Goal: Use online tool/utility: Use online tool/utility

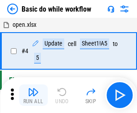
click at [33, 95] on img "button" at bounding box center [33, 92] width 11 height 11
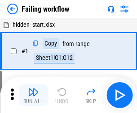
click at [33, 95] on img "button" at bounding box center [33, 92] width 11 height 11
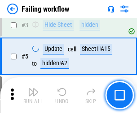
scroll to position [190, 0]
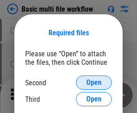
click at [94, 83] on span "Open" at bounding box center [93, 82] width 15 height 7
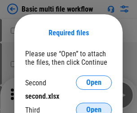
click at [94, 107] on span "Open" at bounding box center [93, 110] width 15 height 7
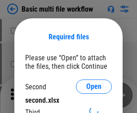
scroll to position [4, 0]
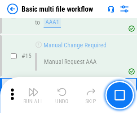
scroll to position [597, 0]
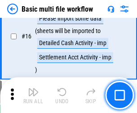
click at [33, 95] on img "button" at bounding box center [33, 92] width 11 height 11
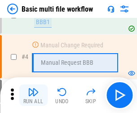
click at [33, 95] on img "button" at bounding box center [33, 92] width 11 height 11
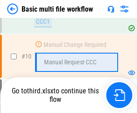
scroll to position [420, 0]
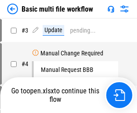
scroll to position [36, 0]
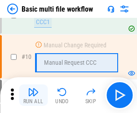
click at [33, 95] on img "button" at bounding box center [33, 92] width 11 height 11
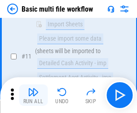
click at [33, 95] on img "button" at bounding box center [33, 92] width 11 height 11
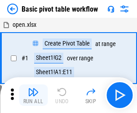
click at [33, 95] on img "button" at bounding box center [33, 92] width 11 height 11
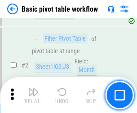
scroll to position [215, 0]
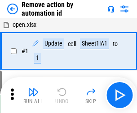
scroll to position [33, 0]
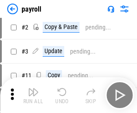
click at [33, 95] on img "button" at bounding box center [33, 92] width 11 height 11
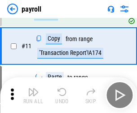
scroll to position [65, 0]
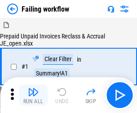
click at [33, 95] on img "button" at bounding box center [33, 92] width 11 height 11
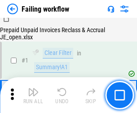
scroll to position [145, 0]
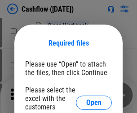
scroll to position [98, 0]
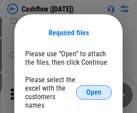
click at [94, 89] on span "Open" at bounding box center [93, 92] width 15 height 7
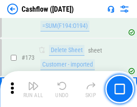
scroll to position [949, 0]
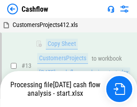
scroll to position [180, 0]
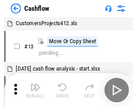
scroll to position [10, 0]
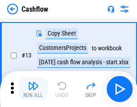
click at [33, 89] on img "button" at bounding box center [33, 85] width 11 height 11
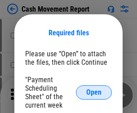
click at [94, 93] on span "Open" at bounding box center [93, 92] width 15 height 7
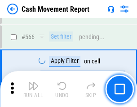
scroll to position [4109, 0]
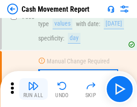
click at [33, 89] on img "button" at bounding box center [33, 85] width 11 height 11
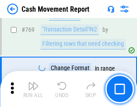
scroll to position [4981, 0]
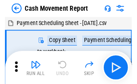
scroll to position [16, 0]
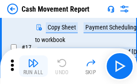
click at [33, 66] on img "button" at bounding box center [33, 63] width 11 height 11
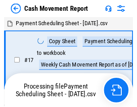
scroll to position [5, 0]
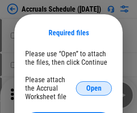
click at [94, 88] on span "Open" at bounding box center [93, 88] width 15 height 7
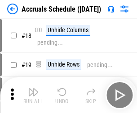
scroll to position [86, 0]
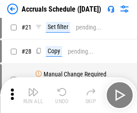
click at [33, 95] on img "button" at bounding box center [33, 92] width 11 height 11
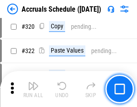
scroll to position [1668, 0]
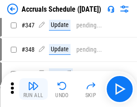
click at [33, 89] on img "button" at bounding box center [33, 85] width 11 height 11
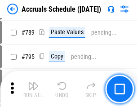
scroll to position [3766, 0]
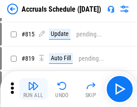
click at [33, 89] on img "button" at bounding box center [33, 85] width 11 height 11
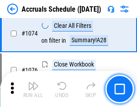
scroll to position [5369, 0]
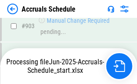
scroll to position [4700, 0]
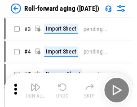
scroll to position [1, 0]
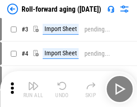
click at [33, 89] on img "button" at bounding box center [33, 85] width 11 height 11
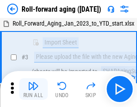
click at [33, 89] on img "button" at bounding box center [33, 85] width 11 height 11
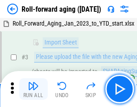
scroll to position [58, 0]
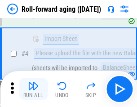
click at [33, 89] on img "button" at bounding box center [33, 85] width 11 height 11
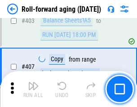
scroll to position [3109, 0]
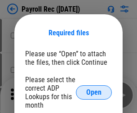
click at [94, 93] on span "Open" at bounding box center [93, 92] width 15 height 7
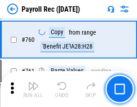
scroll to position [5517, 0]
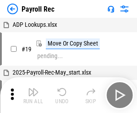
click at [33, 95] on img "button" at bounding box center [33, 92] width 11 height 11
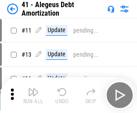
click at [33, 95] on img "button" at bounding box center [33, 92] width 11 height 11
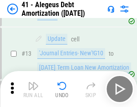
scroll to position [111, 0]
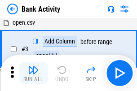
click at [33, 73] on img "button" at bounding box center [33, 70] width 11 height 11
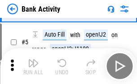
scroll to position [48, 0]
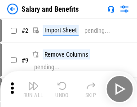
scroll to position [12, 0]
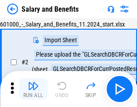
click at [33, 89] on img "button" at bounding box center [33, 85] width 11 height 11
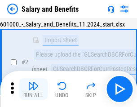
click at [33, 89] on img "button" at bounding box center [33, 85] width 11 height 11
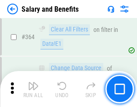
scroll to position [4222, 0]
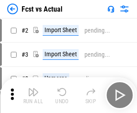
click at [33, 89] on img "button" at bounding box center [33, 92] width 11 height 11
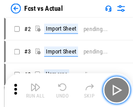
scroll to position [12, 0]
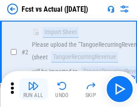
click at [33, 89] on img "button" at bounding box center [33, 85] width 11 height 11
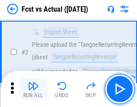
scroll to position [84, 0]
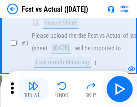
click at [33, 89] on img "button" at bounding box center [33, 85] width 11 height 11
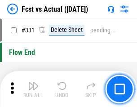
scroll to position [4291, 0]
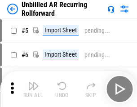
click at [33, 89] on img "button" at bounding box center [33, 85] width 11 height 11
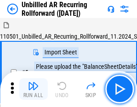
scroll to position [19, 0]
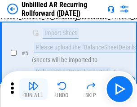
click at [33, 89] on img "button" at bounding box center [33, 85] width 11 height 11
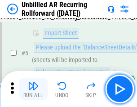
scroll to position [84, 0]
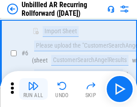
click at [33, 89] on img "button" at bounding box center [33, 85] width 11 height 11
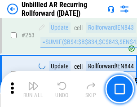
scroll to position [3045, 0]
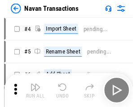
scroll to position [14, 0]
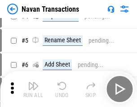
click at [33, 89] on img "button" at bounding box center [33, 85] width 11 height 11
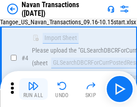
click at [33, 89] on img "button" at bounding box center [33, 85] width 11 height 11
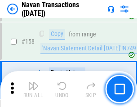
scroll to position [2906, 0]
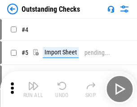
click at [33, 89] on img "button" at bounding box center [33, 85] width 11 height 11
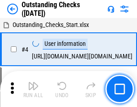
scroll to position [38, 0]
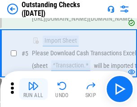
click at [33, 89] on img "button" at bounding box center [33, 85] width 11 height 11
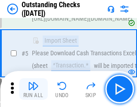
scroll to position [94, 0]
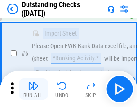
click at [33, 89] on img "button" at bounding box center [33, 85] width 11 height 11
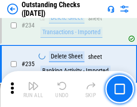
scroll to position [2722, 0]
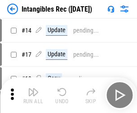
click at [33, 95] on img "button" at bounding box center [33, 92] width 11 height 11
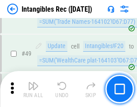
scroll to position [349, 0]
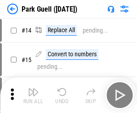
click at [33, 89] on img "button" at bounding box center [33, 92] width 11 height 11
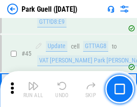
scroll to position [1121, 0]
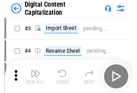
scroll to position [26, 0]
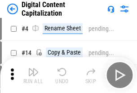
click at [33, 75] on img "button" at bounding box center [33, 72] width 11 height 11
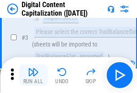
click at [33, 75] on img "button" at bounding box center [33, 72] width 11 height 11
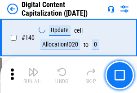
scroll to position [951, 0]
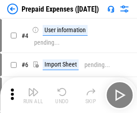
click at [33, 89] on img "button" at bounding box center [33, 92] width 11 height 11
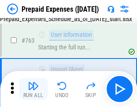
click at [33, 89] on img "button" at bounding box center [33, 85] width 11 height 11
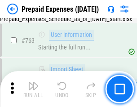
scroll to position [2538, 0]
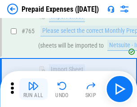
click at [33, 89] on img "button" at bounding box center [33, 85] width 11 height 11
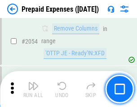
scroll to position [9371, 0]
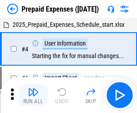
click at [33, 95] on img "button" at bounding box center [33, 92] width 11 height 11
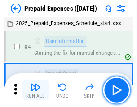
scroll to position [39, 0]
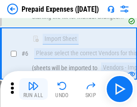
click at [33, 89] on img "button" at bounding box center [33, 85] width 11 height 11
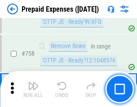
scroll to position [3194, 0]
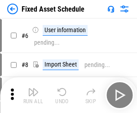
click at [33, 95] on img "button" at bounding box center [33, 92] width 11 height 11
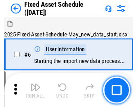
scroll to position [48, 0]
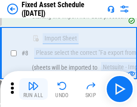
click at [33, 89] on img "button" at bounding box center [33, 85] width 11 height 11
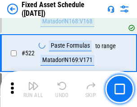
scroll to position [3116, 0]
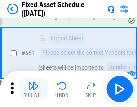
click at [33, 89] on img "button" at bounding box center [33, 85] width 11 height 11
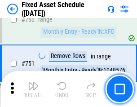
scroll to position [4370, 0]
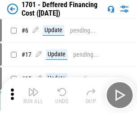
click at [33, 95] on img "button" at bounding box center [33, 92] width 11 height 11
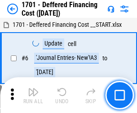
scroll to position [108, 0]
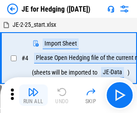
click at [33, 89] on img "button" at bounding box center [33, 92] width 11 height 11
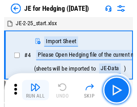
scroll to position [1, 0]
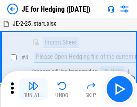
click at [33, 89] on img "button" at bounding box center [33, 85] width 11 height 11
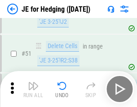
scroll to position [580, 0]
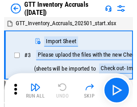
scroll to position [1, 0]
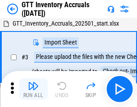
click at [33, 89] on img "button" at bounding box center [33, 85] width 11 height 11
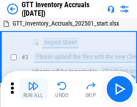
click at [33, 89] on img "button" at bounding box center [33, 85] width 11 height 11
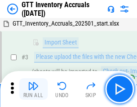
scroll to position [58, 0]
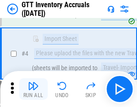
click at [33, 89] on img "button" at bounding box center [33, 85] width 11 height 11
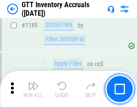
scroll to position [7320, 0]
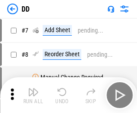
click at [33, 95] on img "button" at bounding box center [33, 92] width 11 height 11
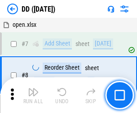
scroll to position [87, 0]
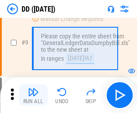
click at [33, 95] on img "button" at bounding box center [33, 92] width 11 height 11
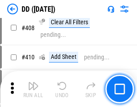
scroll to position [4011, 0]
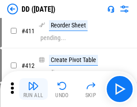
click at [33, 89] on img "button" at bounding box center [33, 85] width 11 height 11
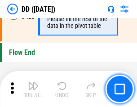
scroll to position [4291, 0]
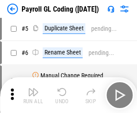
click at [33, 95] on img "button" at bounding box center [33, 92] width 11 height 11
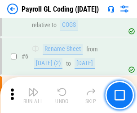
scroll to position [108, 0]
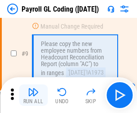
click at [33, 95] on img "button" at bounding box center [33, 92] width 11 height 11
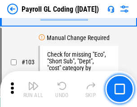
scroll to position [2103, 0]
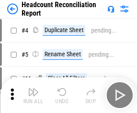
click at [33, 95] on img "button" at bounding box center [33, 92] width 11 height 11
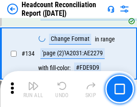
scroll to position [1078, 0]
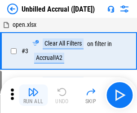
click at [33, 95] on img "button" at bounding box center [33, 92] width 11 height 11
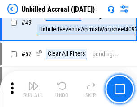
scroll to position [813, 0]
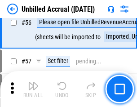
click at [33, 89] on img "button" at bounding box center [33, 85] width 11 height 11
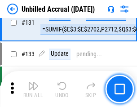
scroll to position [2670, 0]
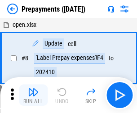
click at [33, 95] on img "button" at bounding box center [33, 92] width 11 height 11
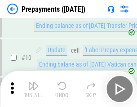
scroll to position [56, 0]
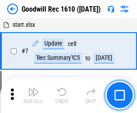
scroll to position [153, 0]
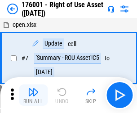
click at [33, 95] on img "button" at bounding box center [33, 92] width 11 height 11
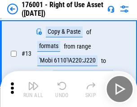
scroll to position [58, 0]
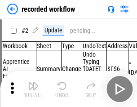
click at [33, 89] on img "button" at bounding box center [33, 85] width 11 height 11
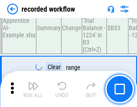
scroll to position [2802, 0]
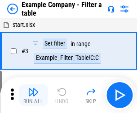
click at [33, 95] on img "button" at bounding box center [33, 92] width 11 height 11
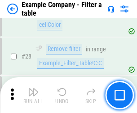
scroll to position [820, 0]
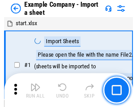
scroll to position [14, 0]
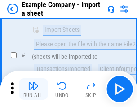
click at [33, 89] on img "button" at bounding box center [33, 85] width 11 height 11
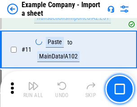
scroll to position [198, 0]
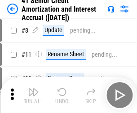
click at [33, 89] on img "button" at bounding box center [33, 92] width 11 height 11
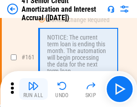
click at [33, 89] on img "button" at bounding box center [33, 85] width 11 height 11
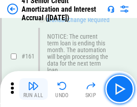
scroll to position [959, 0]
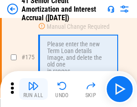
click at [33, 89] on img "button" at bounding box center [33, 85] width 11 height 11
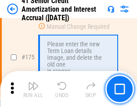
scroll to position [1050, 0]
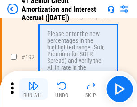
click at [33, 89] on img "button" at bounding box center [33, 85] width 11 height 11
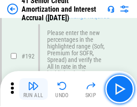
scroll to position [1144, 0]
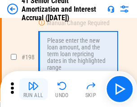
click at [33, 89] on img "button" at bounding box center [33, 85] width 11 height 11
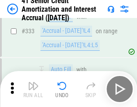
scroll to position [2290, 0]
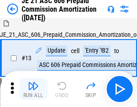
click at [33, 89] on img "button" at bounding box center [33, 85] width 11 height 11
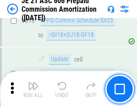
scroll to position [1674, 0]
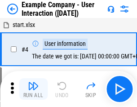
click at [33, 89] on img "button" at bounding box center [33, 85] width 11 height 11
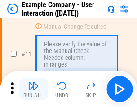
click at [33, 89] on img "button" at bounding box center [33, 85] width 11 height 11
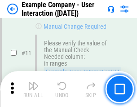
scroll to position [194, 0]
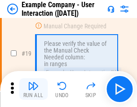
click at [33, 89] on img "button" at bounding box center [33, 85] width 11 height 11
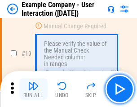
click at [33, 89] on img "button" at bounding box center [33, 85] width 11 height 11
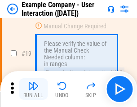
click at [33, 89] on img "button" at bounding box center [33, 85] width 11 height 11
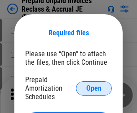
click at [94, 88] on span "Open" at bounding box center [93, 88] width 15 height 7
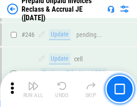
scroll to position [1210, 0]
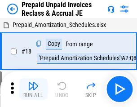
click at [33, 89] on img "button" at bounding box center [33, 85] width 11 height 11
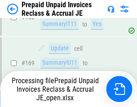
scroll to position [780, 0]
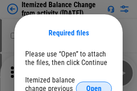
click at [94, 85] on span "Open" at bounding box center [93, 88] width 15 height 7
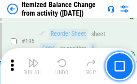
scroll to position [1725, 0]
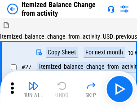
scroll to position [14, 0]
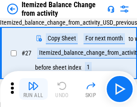
click at [33, 89] on img "button" at bounding box center [33, 85] width 11 height 11
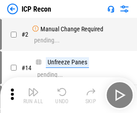
scroll to position [4, 0]
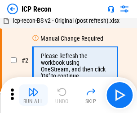
click at [33, 95] on img "button" at bounding box center [33, 92] width 11 height 11
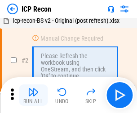
click at [33, 95] on img "button" at bounding box center [33, 92] width 11 height 11
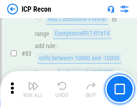
scroll to position [879, 0]
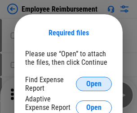
click at [94, 84] on span "Open" at bounding box center [93, 84] width 15 height 7
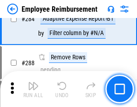
scroll to position [2437, 0]
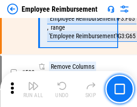
click at [33, 89] on img "button" at bounding box center [33, 85] width 11 height 11
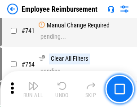
scroll to position [6289, 0]
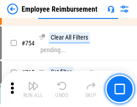
click at [33, 89] on img "button" at bounding box center [33, 85] width 11 height 11
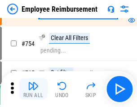
click at [33, 89] on img "button" at bounding box center [33, 85] width 11 height 11
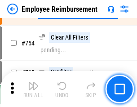
click at [33, 89] on img "button" at bounding box center [33, 85] width 11 height 11
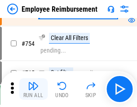
click at [33, 89] on img "button" at bounding box center [33, 85] width 11 height 11
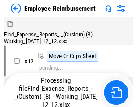
scroll to position [30, 0]
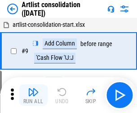
click at [33, 95] on img "button" at bounding box center [33, 92] width 11 height 11
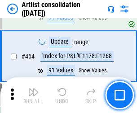
scroll to position [3925, 0]
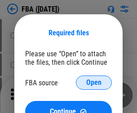
click at [94, 83] on span "Open" at bounding box center [93, 82] width 15 height 7
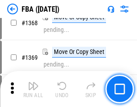
scroll to position [9628, 0]
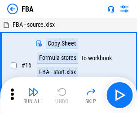
scroll to position [9, 0]
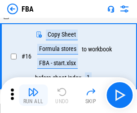
click at [33, 95] on img "button" at bounding box center [33, 92] width 11 height 11
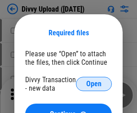
click at [94, 84] on span "Open" at bounding box center [93, 84] width 15 height 7
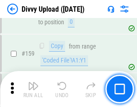
scroll to position [928, 0]
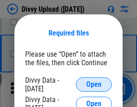
click at [94, 84] on span "Open" at bounding box center [93, 84] width 15 height 7
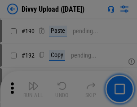
scroll to position [1131, 0]
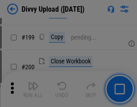
scroll to position [1304, 0]
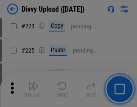
scroll to position [1789, 0]
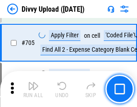
scroll to position [6133, 0]
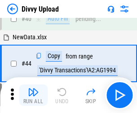
click at [33, 95] on img "button" at bounding box center [33, 92] width 11 height 11
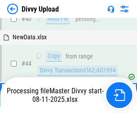
scroll to position [99, 0]
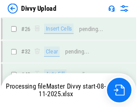
scroll to position [928, 0]
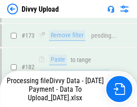
scroll to position [1003, 0]
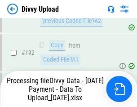
scroll to position [1201, 0]
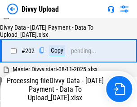
scroll to position [1451, 0]
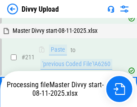
scroll to position [1694, 0]
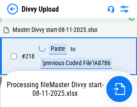
scroll to position [1992, 0]
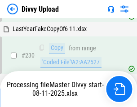
scroll to position [2225, 0]
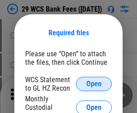
click at [94, 84] on span "Open" at bounding box center [93, 84] width 15 height 7
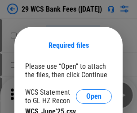
scroll to position [13, 0]
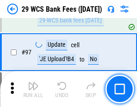
scroll to position [874, 0]
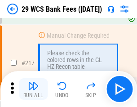
click at [33, 89] on img "button" at bounding box center [33, 85] width 11 height 11
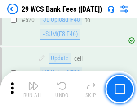
scroll to position [4626, 0]
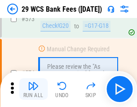
click at [33, 89] on img "button" at bounding box center [33, 85] width 11 height 11
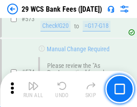
scroll to position [4964, 0]
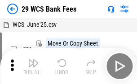
click at [33, 66] on img "button" at bounding box center [33, 63] width 11 height 11
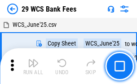
scroll to position [16, 0]
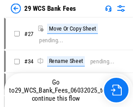
scroll to position [1, 0]
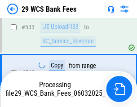
scroll to position [4902, 0]
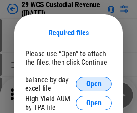
click at [94, 84] on span "Open" at bounding box center [93, 84] width 15 height 7
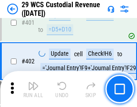
scroll to position [4152, 0]
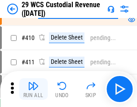
click at [33, 89] on img "button" at bounding box center [33, 85] width 11 height 11
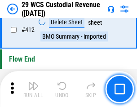
scroll to position [4281, 0]
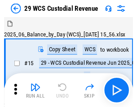
scroll to position [22, 0]
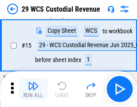
click at [33, 89] on img "button" at bounding box center [33, 85] width 11 height 11
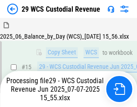
scroll to position [203, 0]
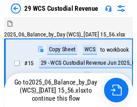
scroll to position [22, 0]
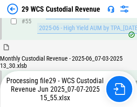
scroll to position [936, 0]
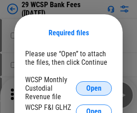
click at [94, 88] on span "Open" at bounding box center [93, 88] width 15 height 7
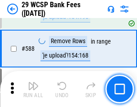
scroll to position [3529, 0]
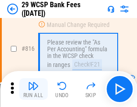
click at [33, 89] on img "button" at bounding box center [33, 85] width 11 height 11
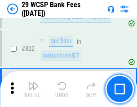
scroll to position [5522, 0]
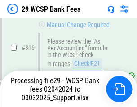
scroll to position [5512, 0]
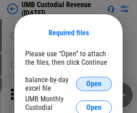
click at [94, 84] on span "Open" at bounding box center [93, 84] width 15 height 7
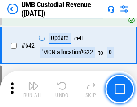
scroll to position [4643, 0]
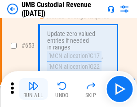
click at [33, 89] on img "button" at bounding box center [33, 85] width 11 height 11
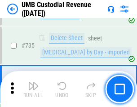
scroll to position [5482, 0]
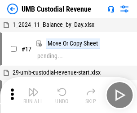
scroll to position [7, 0]
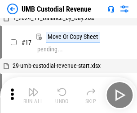
click at [33, 95] on img "button" at bounding box center [33, 92] width 11 height 11
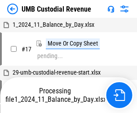
scroll to position [7, 0]
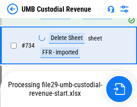
scroll to position [5461, 0]
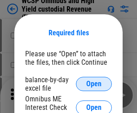
click at [94, 84] on span "Open" at bounding box center [93, 84] width 15 height 7
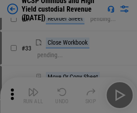
scroll to position [205, 0]
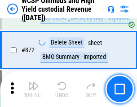
scroll to position [7587, 0]
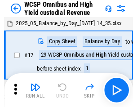
scroll to position [5, 0]
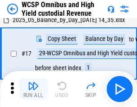
click at [33, 89] on img "button" at bounding box center [33, 85] width 11 height 11
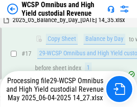
scroll to position [186, 0]
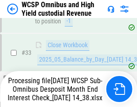
scroll to position [444, 0]
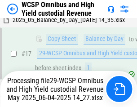
scroll to position [186, 0]
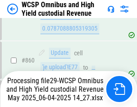
scroll to position [7567, 0]
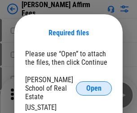
click at [94, 85] on span "Open" at bounding box center [93, 88] width 15 height 7
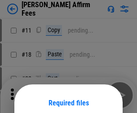
scroll to position [70, 0]
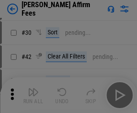
scroll to position [182, 0]
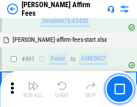
scroll to position [2438, 0]
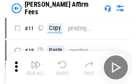
scroll to position [9, 0]
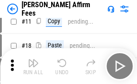
click at [33, 66] on img "button" at bounding box center [33, 63] width 11 height 11
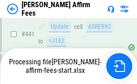
scroll to position [2351, 0]
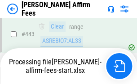
scroll to position [2351, 0]
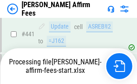
scroll to position [2351, 0]
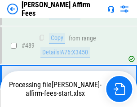
scroll to position [2340, 0]
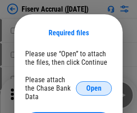
click at [94, 85] on span "Open" at bounding box center [93, 88] width 15 height 7
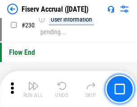
scroll to position [2841, 0]
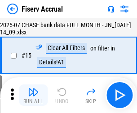
click at [33, 95] on img "button" at bounding box center [33, 92] width 11 height 11
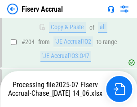
scroll to position [2720, 0]
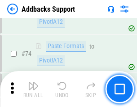
scroll to position [653, 0]
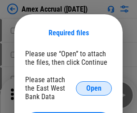
click at [94, 88] on span "Open" at bounding box center [93, 88] width 15 height 7
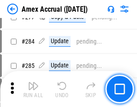
scroll to position [2334, 0]
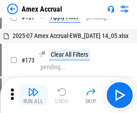
click at [33, 95] on img "button" at bounding box center [33, 92] width 11 height 11
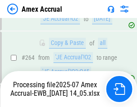
scroll to position [2560, 0]
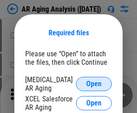
click at [94, 83] on span "Open" at bounding box center [93, 84] width 15 height 7
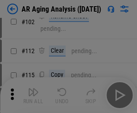
scroll to position [123, 0]
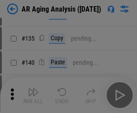
scroll to position [270, 0]
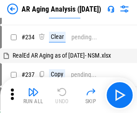
scroll to position [9, 0]
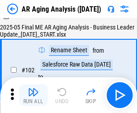
click at [33, 95] on img "button" at bounding box center [33, 92] width 11 height 11
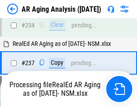
scroll to position [1390, 0]
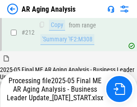
scroll to position [1379, 0]
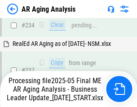
scroll to position [1416, 0]
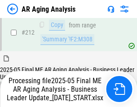
scroll to position [1348, 0]
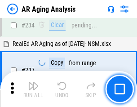
scroll to position [1379, 0]
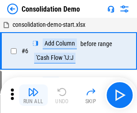
click at [33, 95] on img "button" at bounding box center [33, 92] width 11 height 11
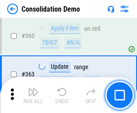
scroll to position [3005, 0]
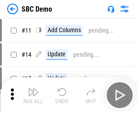
click at [33, 95] on img "button" at bounding box center [33, 92] width 11 height 11
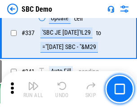
scroll to position [2358, 0]
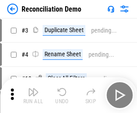
click at [33, 95] on img "button" at bounding box center [33, 92] width 11 height 11
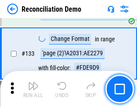
scroll to position [1065, 0]
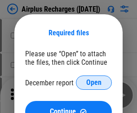
click at [94, 83] on span "Open" at bounding box center [93, 82] width 15 height 7
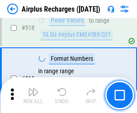
scroll to position [3858, 0]
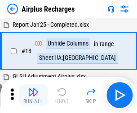
click at [33, 95] on img "button" at bounding box center [33, 92] width 11 height 11
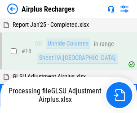
scroll to position [39, 0]
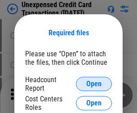
click at [94, 84] on span "Open" at bounding box center [93, 84] width 15 height 7
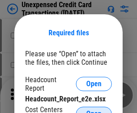
click at [94, 111] on span "Open" at bounding box center [93, 114] width 15 height 7
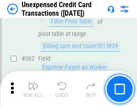
scroll to position [2305, 0]
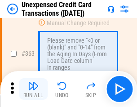
click at [33, 89] on img "button" at bounding box center [33, 85] width 11 height 11
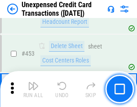
scroll to position [3058, 0]
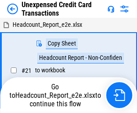
scroll to position [14, 0]
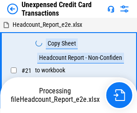
scroll to position [14, 0]
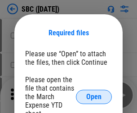
click at [94, 97] on span "Open" at bounding box center [93, 97] width 15 height 7
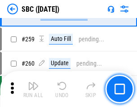
scroll to position [1752, 0]
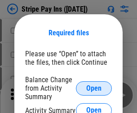
click at [94, 88] on span "Open" at bounding box center [93, 88] width 15 height 7
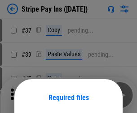
scroll to position [65, 0]
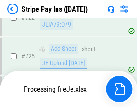
scroll to position [4721, 0]
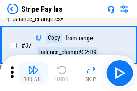
click at [33, 73] on img "button" at bounding box center [33, 70] width 11 height 11
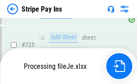
scroll to position [4701, 0]
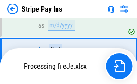
scroll to position [4701, 0]
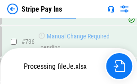
scroll to position [4701, 0]
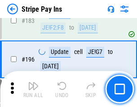
scroll to position [1213, 0]
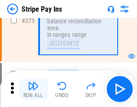
click at [33, 89] on img "button" at bounding box center [33, 85] width 11 height 11
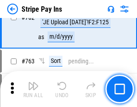
scroll to position [4690, 0]
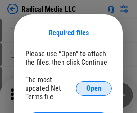
click at [94, 88] on span "Open" at bounding box center [93, 88] width 15 height 7
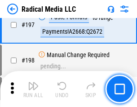
scroll to position [2074, 0]
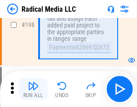
click at [33, 89] on img "button" at bounding box center [33, 85] width 11 height 11
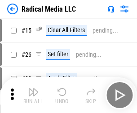
scroll to position [50, 0]
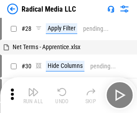
click at [33, 95] on img "button" at bounding box center [33, 92] width 11 height 11
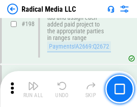
scroll to position [2248, 0]
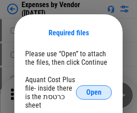
click at [94, 93] on span "Open" at bounding box center [93, 92] width 15 height 7
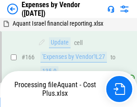
scroll to position [674, 0]
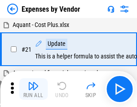
click at [33, 89] on img "button" at bounding box center [33, 85] width 11 height 11
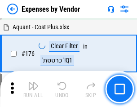
scroll to position [713, 0]
